Goal: Check status

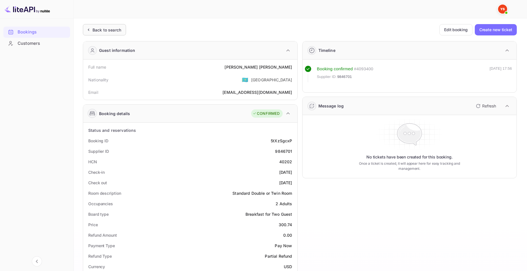
click at [114, 35] on div "Back to search" at bounding box center [104, 29] width 43 height 11
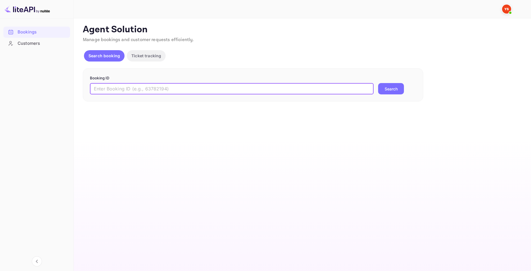
drag, startPoint x: 144, startPoint y: 86, endPoint x: 144, endPoint y: 91, distance: 5.4
click at [144, 89] on input "text" at bounding box center [232, 88] width 284 height 11
paste input "9860237"
type input "9860237"
click at [390, 88] on button "Search" at bounding box center [391, 88] width 26 height 11
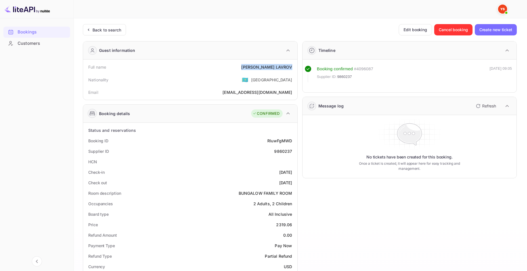
drag, startPoint x: 263, startPoint y: 68, endPoint x: 292, endPoint y: 67, distance: 29.5
click at [292, 67] on div "Full name [PERSON_NAME]" at bounding box center [190, 67] width 210 height 10
copy div "[PERSON_NAME]"
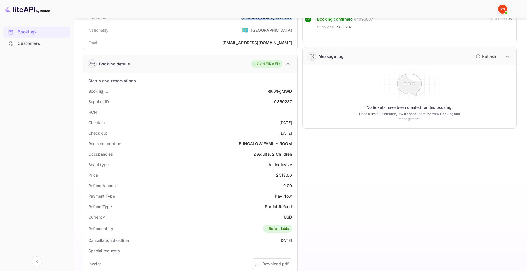
scroll to position [57, 0]
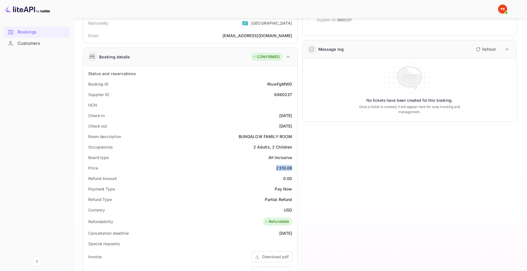
drag, startPoint x: 275, startPoint y: 168, endPoint x: 292, endPoint y: 169, distance: 16.5
click at [292, 169] on div "Price 2319.06" at bounding box center [190, 168] width 210 height 10
copy div "2319.06"
drag, startPoint x: 286, startPoint y: 209, endPoint x: 298, endPoint y: 208, distance: 11.9
click at [297, 210] on div "Status and reservations Booking ID RIuwFgMWD Supplier ID 9860237 HCN Check-in […" at bounding box center [190, 227] width 214 height 323
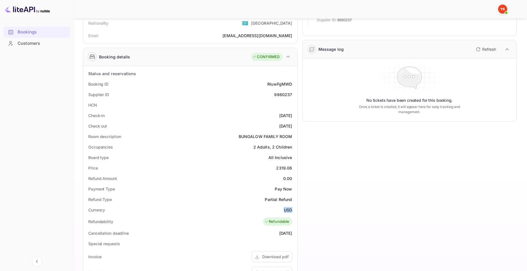
copy div "USD"
